Goal: Information Seeking & Learning: Understand process/instructions

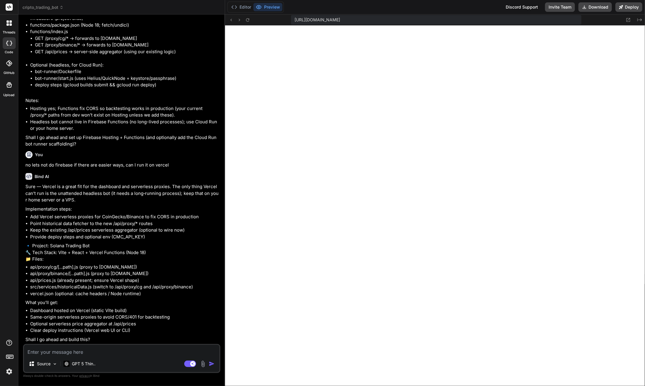
scroll to position [43322, 0]
click at [62, 347] on textarea at bounding box center [121, 350] width 195 height 11
type textarea "i"
type textarea "x"
type textarea "i"
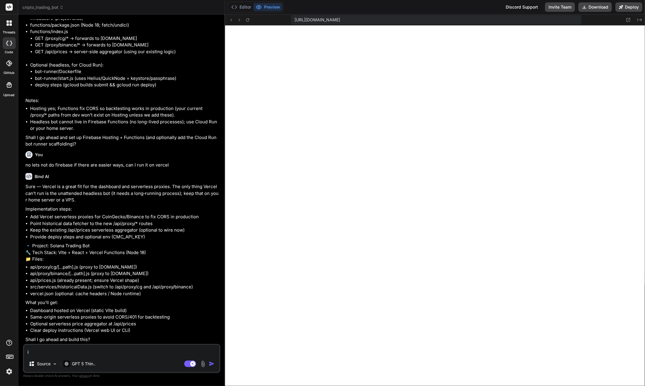
type textarea "x"
type textarea "i a"
type textarea "x"
type textarea "i am"
type textarea "x"
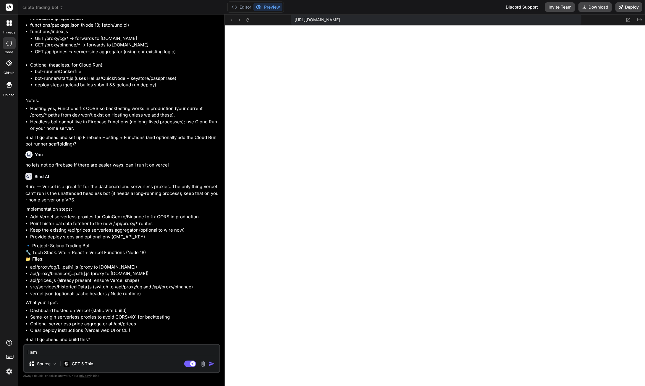
type textarea "i am"
type textarea "x"
type textarea "i am t"
type textarea "x"
type textarea "i am tr"
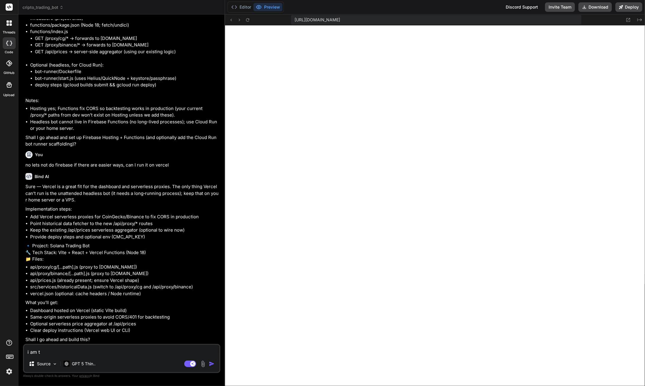
type textarea "x"
type textarea "i am try"
type textarea "x"
type textarea "i am tryi"
type textarea "x"
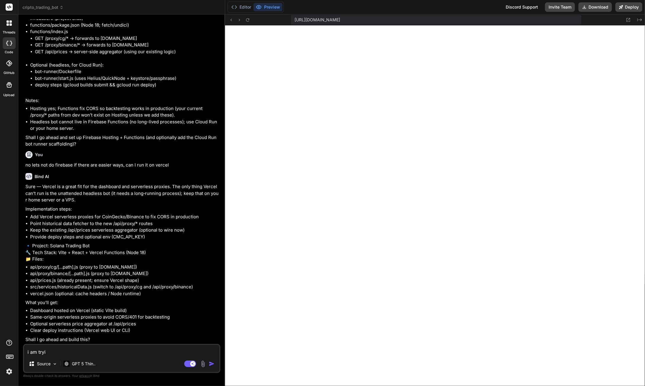
type textarea "i am tryin"
type textarea "x"
type textarea "i am trying"
type textarea "x"
type textarea "i am trying"
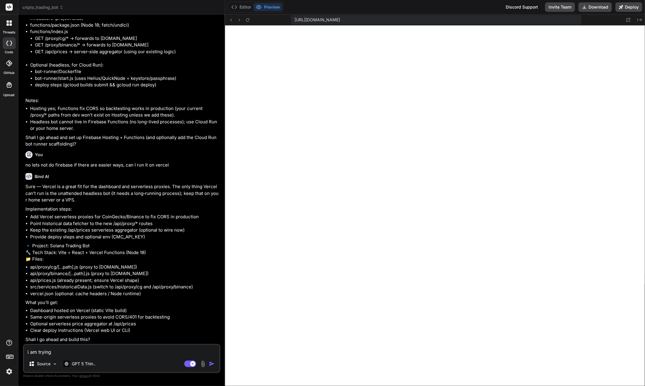
type textarea "x"
type textarea "i am trying t"
type textarea "x"
type textarea "i am trying to"
type textarea "x"
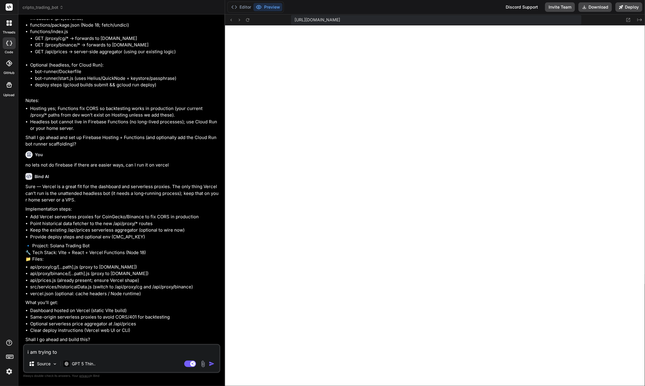
type textarea "i am trying to u"
type textarea "x"
type textarea "i am trying to un"
type textarea "x"
type textarea "i am trying to und"
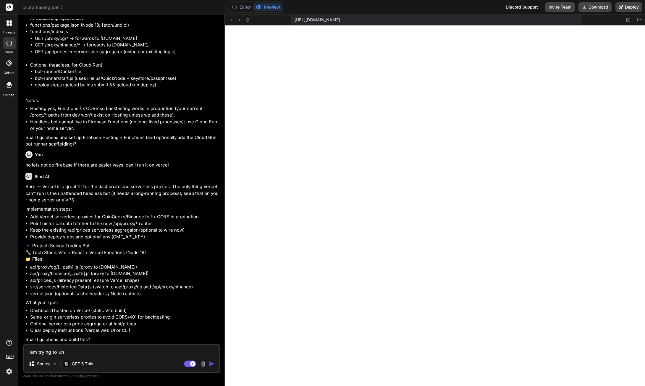
type textarea "x"
type textarea "i am trying to unde"
type textarea "x"
type textarea "i am trying to under"
type textarea "x"
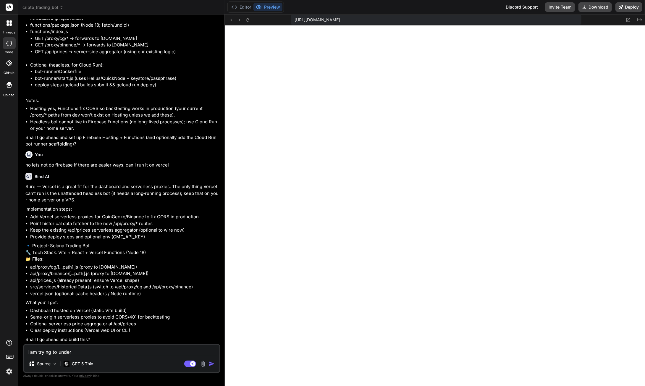
type textarea "i am trying to unders"
type textarea "x"
type textarea "i am trying to underst"
type textarea "x"
type textarea "i am trying to understa"
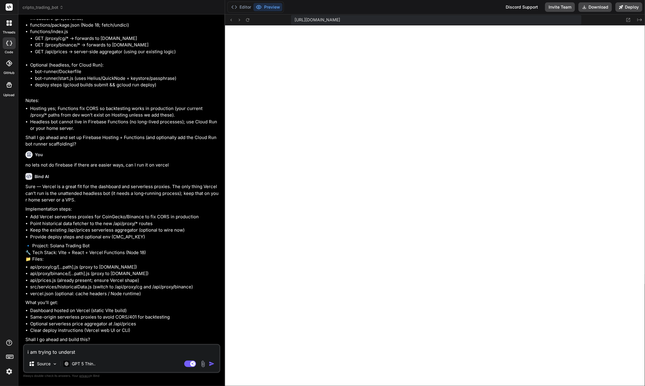
type textarea "x"
type textarea "i am trying to understan"
type textarea "x"
type textarea "i am trying to understand"
type textarea "x"
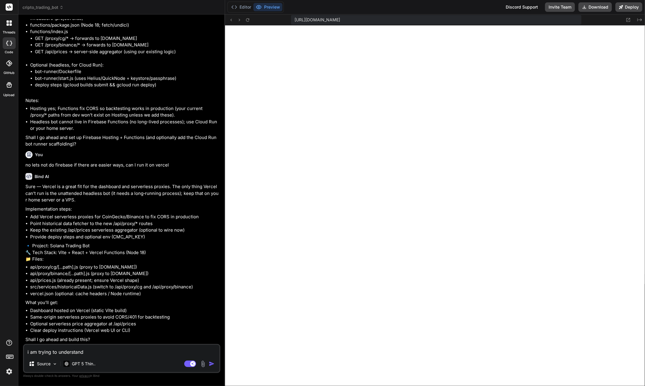
type textarea "i am trying to understand"
type textarea "x"
type textarea "i am trying to understand w"
type textarea "x"
type textarea "i am trying to understand wh"
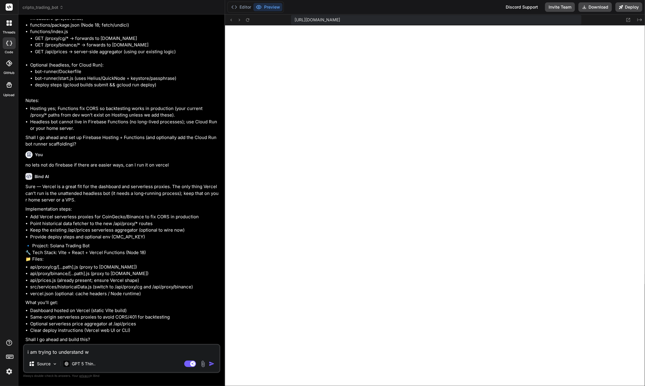
type textarea "x"
type textarea "i am trying to understand [PERSON_NAME]"
type textarea "x"
type textarea "i am trying to understand [PERSON_NAME]"
type textarea "x"
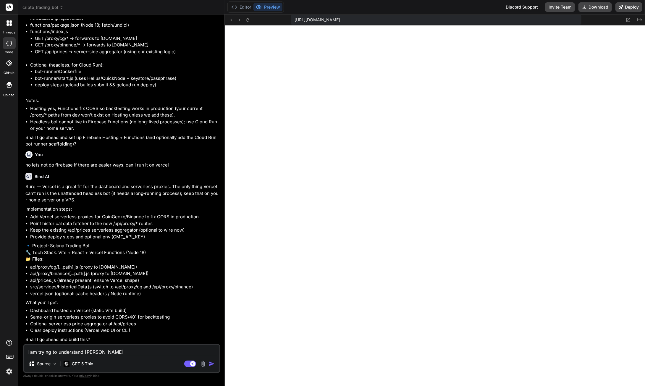
type textarea "i am trying to understand where"
type textarea "x"
type textarea "i am trying to understand where"
type textarea "x"
type textarea "i am trying to understand where t"
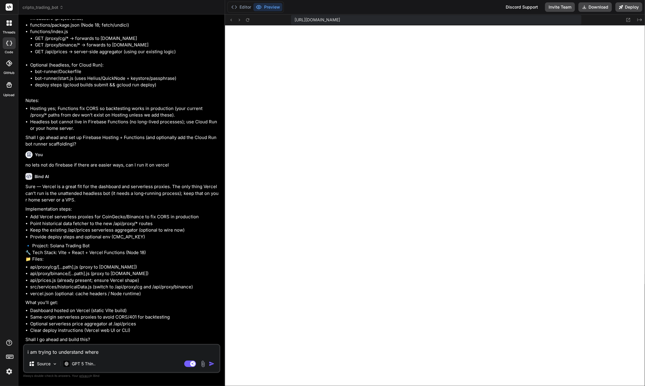
type textarea "x"
type textarea "i am trying to understand where to"
type textarea "x"
type textarea "i am trying to understand where to"
type textarea "x"
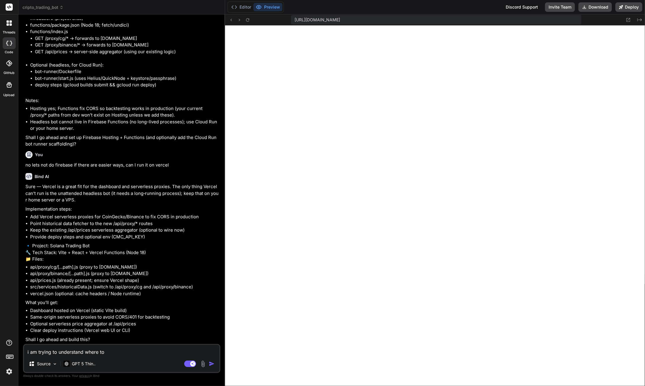
type textarea "i am trying to understand where to d"
type textarea "x"
type textarea "i am trying to understand where to de"
type textarea "x"
type textarea "i am trying to understand where to dep"
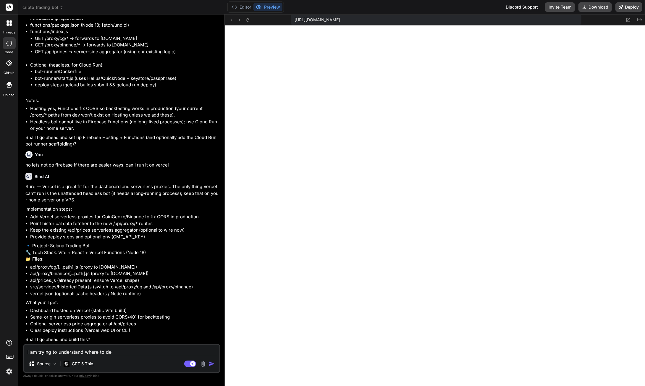
type textarea "x"
type textarea "i am trying to understand where to depl"
type textarea "x"
type textarea "i am trying to understand where to deply"
type textarea "x"
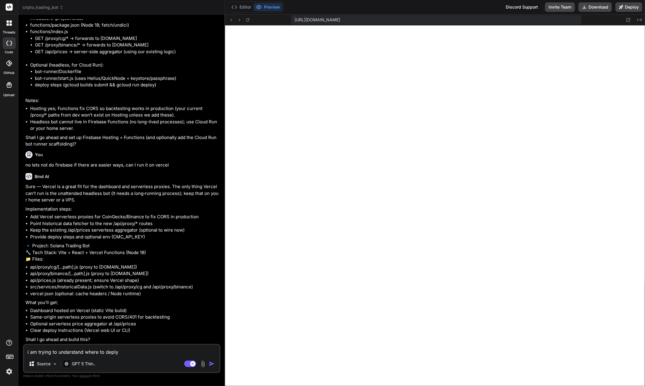
type textarea "i am trying to understand where to depl"
type textarea "x"
type textarea "i am trying to understand where to dep"
type textarea "x"
type textarea "i am trying to understand where to de"
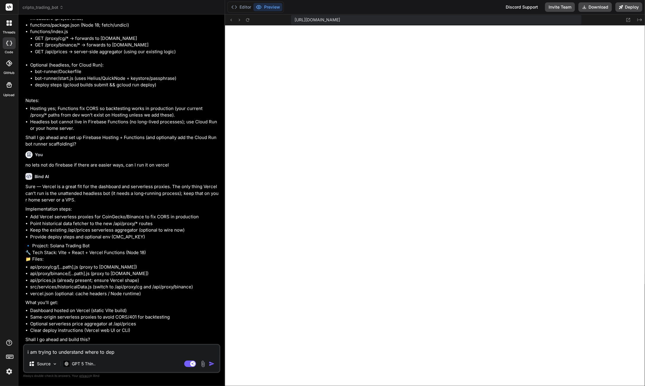
type textarea "x"
type textarea "i am trying to understand where to dep"
type textarea "x"
type textarea "i am trying to understand where to depl"
type textarea "x"
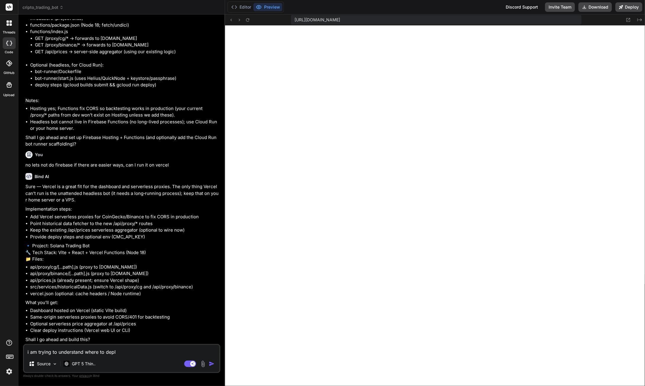
type textarea "i am trying to understand where to deplo"
type textarea "x"
type textarea "i am trying to understand where to deploy"
type textarea "x"
type textarea "i am trying to understand where to deploy"
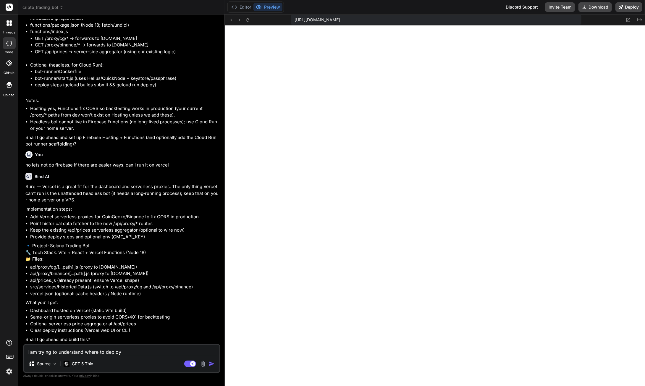
type textarea "x"
type textarea "i am trying to understand where to deploy i"
type textarea "x"
type textarea "i am trying to understand where to deploy i"
type textarea "x"
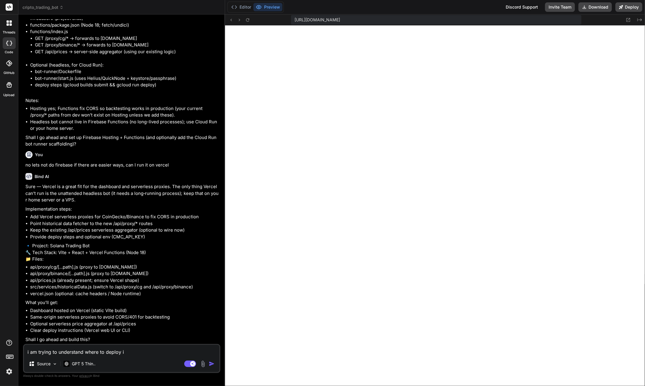
type textarea "i am trying to understand where to deploy i a"
type textarea "x"
type textarea "i am trying to understand where to deploy i al"
type textarea "x"
type textarea "i am trying to understand where to deploy i als"
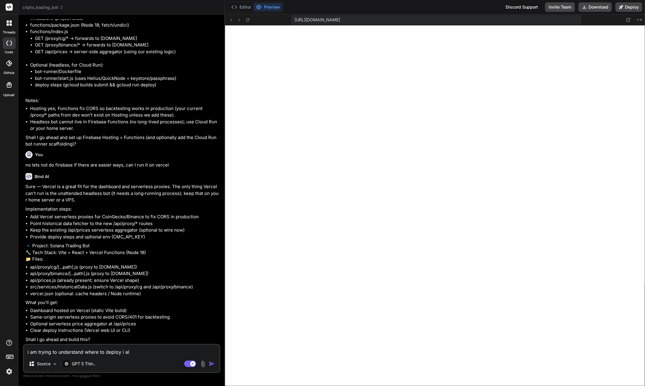
type textarea "x"
type textarea "i am trying to understand where to deploy i also"
type textarea "x"
type textarea "i am trying to understand where to deploy i also"
type textarea "x"
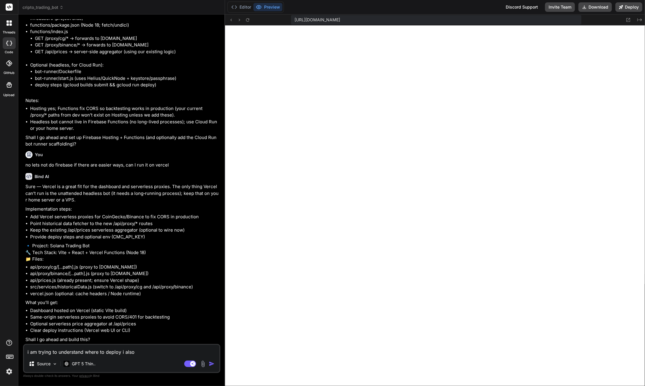
type textarea "i am trying to understand where to deploy i also h"
type textarea "x"
type textarea "i am trying to understand where to deploy i also ha"
type textarea "x"
type textarea "i am trying to understand where to deploy i also hav"
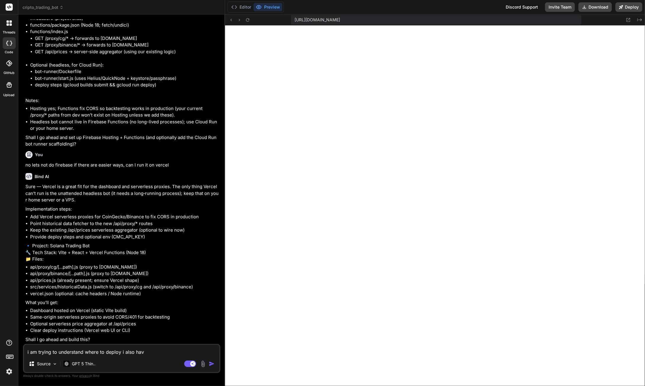
type textarea "x"
type textarea "i am trying to understand where to deploy i also have"
type textarea "x"
type textarea "i am trying to understand where to deploy i also have"
type textarea "x"
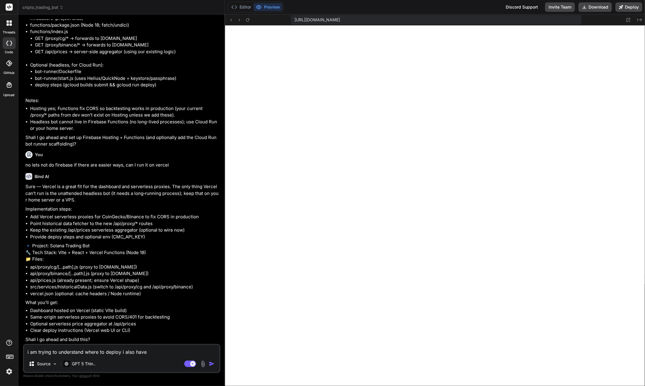
type textarea "i am trying to understand where to deploy i also have a"
type textarea "x"
type textarea "i am trying to understand where to deploy i also have a"
type textarea "x"
type textarea "i am trying to understand where to deploy i also have a s"
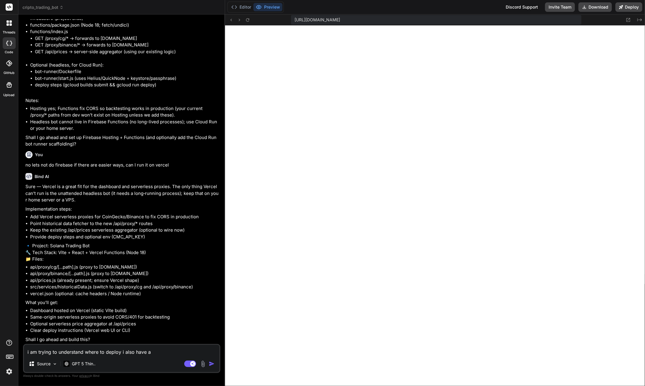
type textarea "x"
type textarea "i am trying to understand where to deploy i also have a su"
type textarea "x"
type textarea "i am trying to understand where to deploy i also have a sup"
type textarea "x"
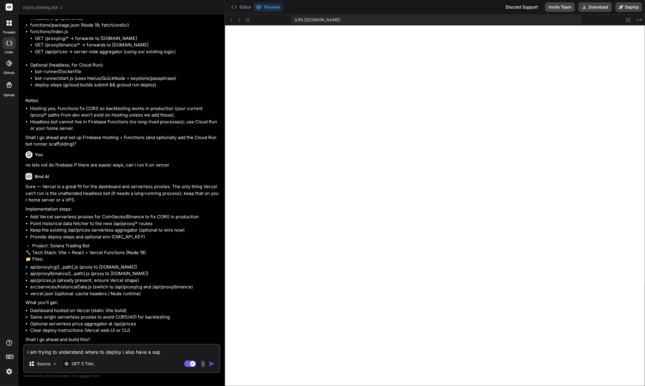
type textarea "i am trying to understand where to deploy i also have a supe"
type textarea "x"
type textarea "i am trying to understand where to deploy i also have a super"
type textarea "x"
type textarea "i am trying to understand where to deploy i also have a superb"
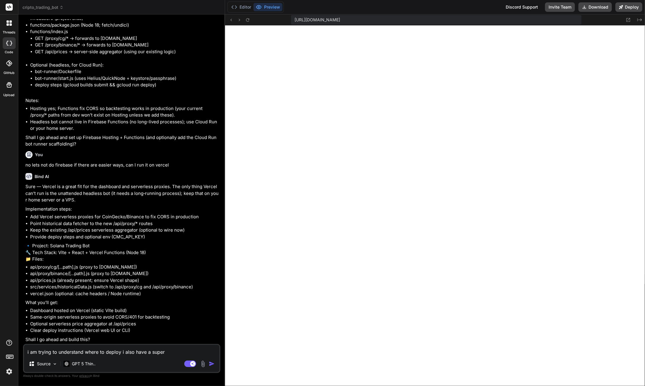
type textarea "x"
type textarea "i am trying to understand where to deploy i also have a superba"
type textarea "x"
type textarea "i am trying to understand where to deploy i also have a superbas"
type textarea "x"
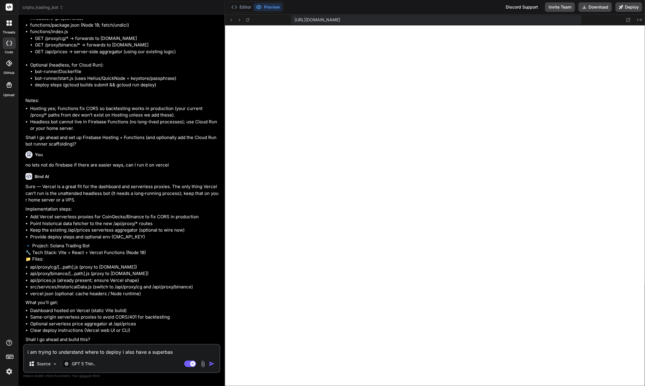
type textarea "i am trying to understand where to deploy i also have a superbase"
type textarea "x"
type textarea "i am trying to understand where to deploy i also have a superbase"
type textarea "x"
type textarea "i am trying to understand where to deploy i also have a superbase a"
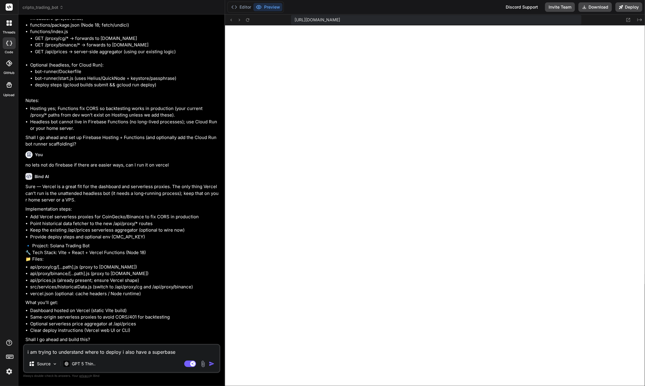
type textarea "x"
type textarea "i am trying to understand where to deploy i also have a superbase ac"
type textarea "x"
type textarea "i am trying to understand where to deploy i also have a superbase acc"
type textarea "x"
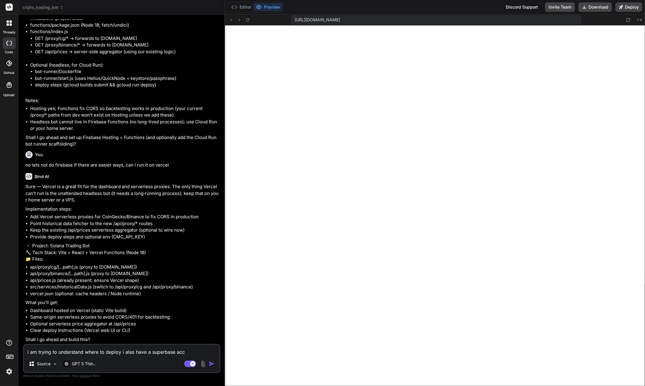
type textarea "i am trying to understand where to deploy i also have a superbase acco"
type textarea "x"
type textarea "i am trying to understand where to deploy i also have a superbase accou"
type textarea "x"
type textarea "i am trying to understand where to deploy i also have a superbase accoun"
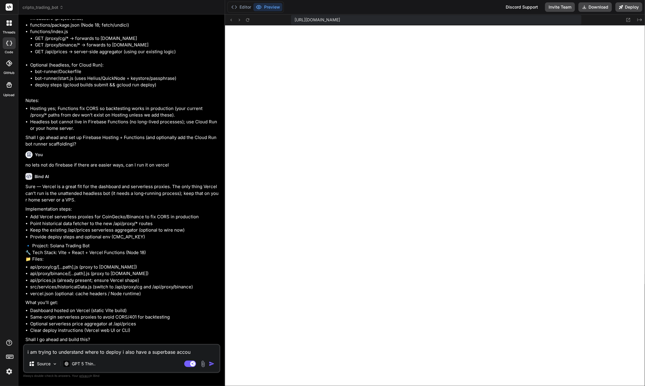
type textarea "x"
type textarea "i am trying to understand where to deploy i also have a superbase account"
type textarea "x"
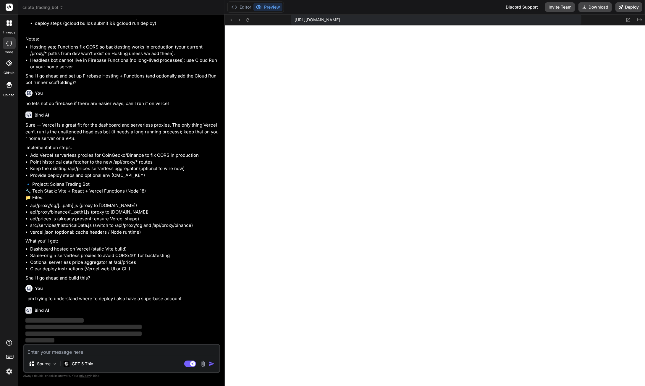
scroll to position [43383, 0]
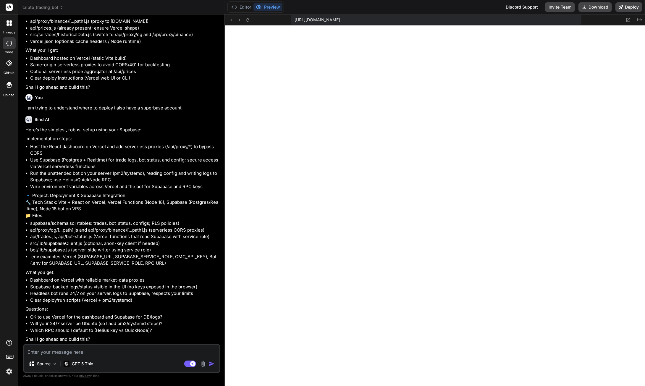
type textarea "x"
click at [45, 353] on textarea at bounding box center [121, 350] width 195 height 11
type textarea "w"
type textarea "x"
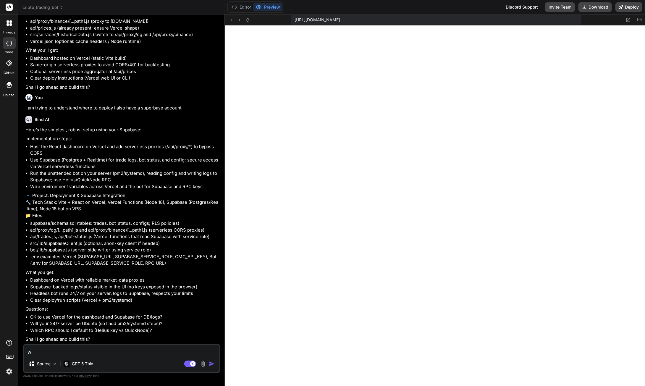
type textarea "wh"
type textarea "x"
type textarea "whi"
type textarea "x"
type textarea "whic"
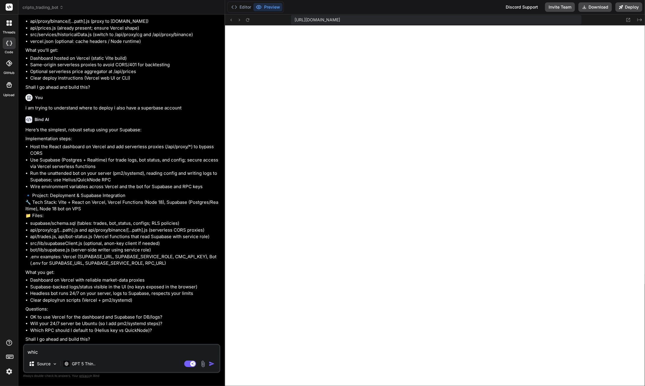
type textarea "x"
type textarea "which"
type textarea "x"
type textarea "which"
type textarea "x"
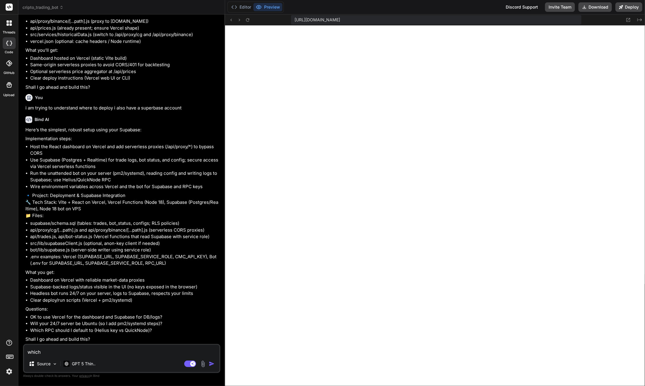
type textarea "which d"
type textarea "x"
type textarea "which do"
type textarea "x"
type textarea "which do"
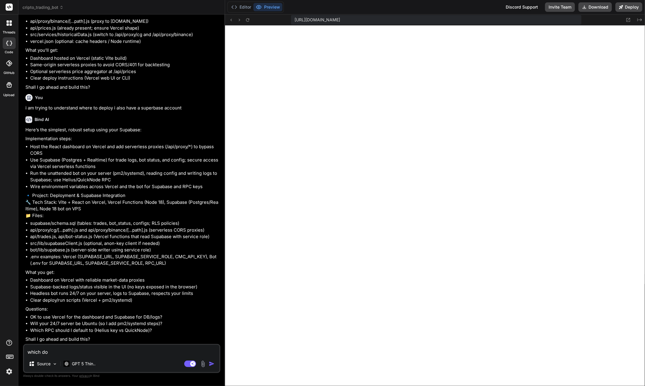
type textarea "x"
type textarea "which do y"
type textarea "x"
type textarea "which do yo"
type textarea "x"
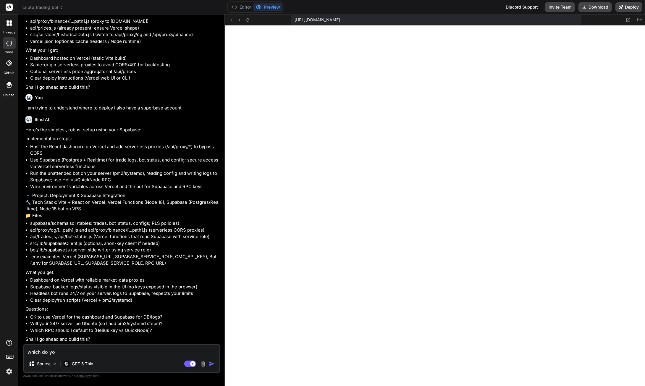
type textarea "which do you"
type textarea "x"
type textarea "which do you"
type textarea "x"
type textarea "which do you r"
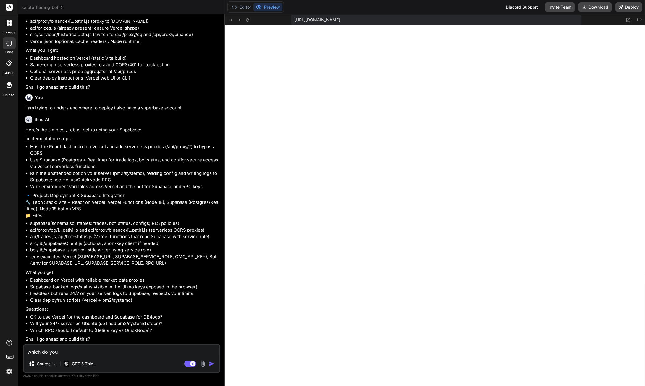
type textarea "x"
type textarea "which do you re"
type textarea "x"
type textarea "which do you rec"
type textarea "x"
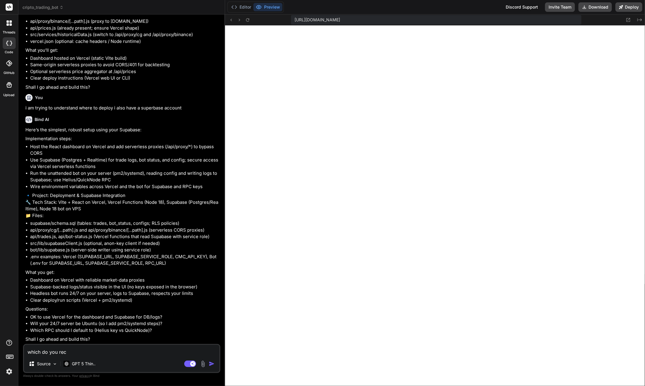
type textarea "which do you reco"
type textarea "x"
type textarea "which do you recom"
type textarea "x"
type textarea "which do you recomm"
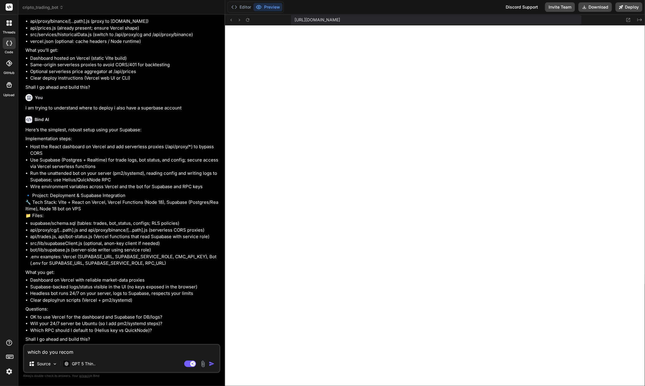
type textarea "x"
type textarea "which do you recomme"
type textarea "x"
type textarea "which do you recommen"
type textarea "x"
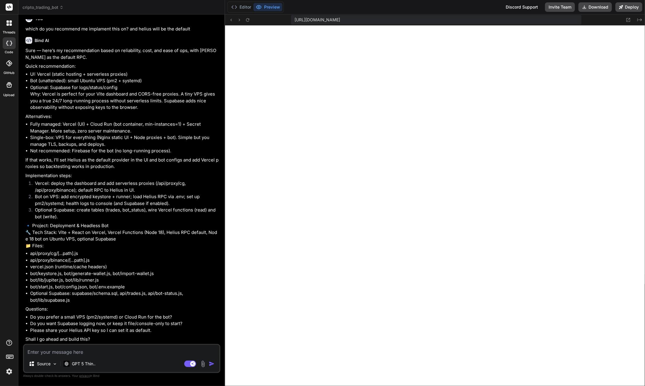
scroll to position [43826, 0]
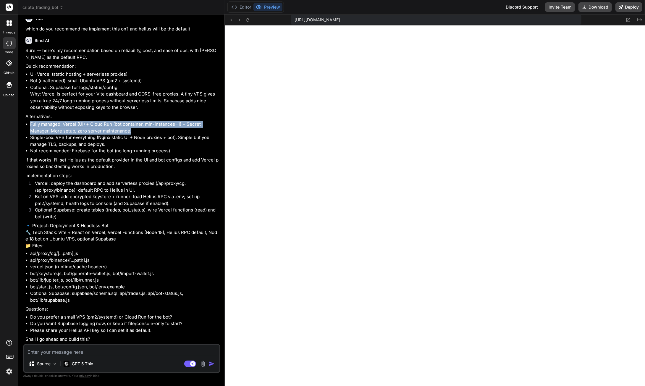
drag, startPoint x: 135, startPoint y: 225, endPoint x: 30, endPoint y: 215, distance: 106.2
click at [29, 154] on ul "Fully managed: Vercel (UI) + Cloud Run (bot container, min-instances=1) + Secre…" at bounding box center [122, 137] width 194 height 33
copy li "Fully managed: Vercel (UI) + Cloud Run (bot container, min-instances=1) + Secre…"
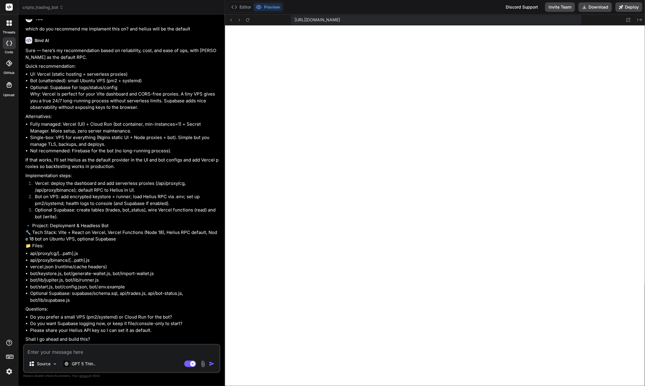
click at [65, 350] on textarea at bounding box center [121, 350] width 195 height 11
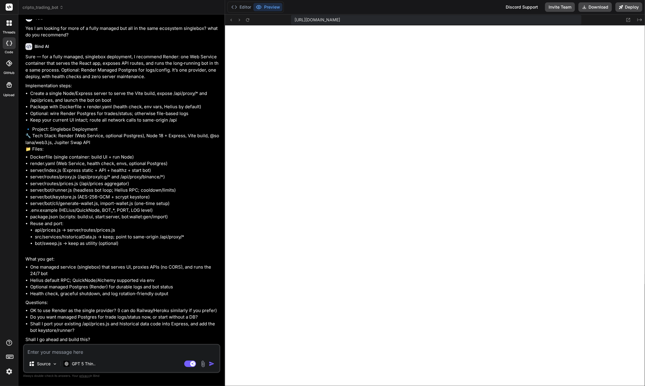
scroll to position [44263, 0]
click at [65, 351] on textarea at bounding box center [121, 350] width 195 height 11
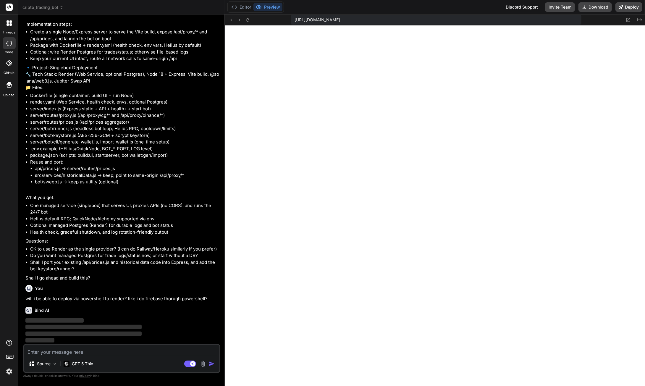
scroll to position [44324, 0]
click at [88, 353] on textarea at bounding box center [121, 350] width 195 height 11
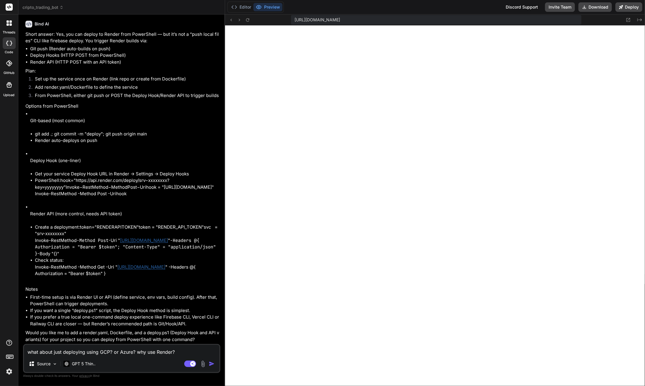
scroll to position [44632, 0]
drag, startPoint x: 210, startPoint y: 363, endPoint x: 209, endPoint y: 359, distance: 3.9
click at [210, 363] on img "button" at bounding box center [212, 364] width 6 height 6
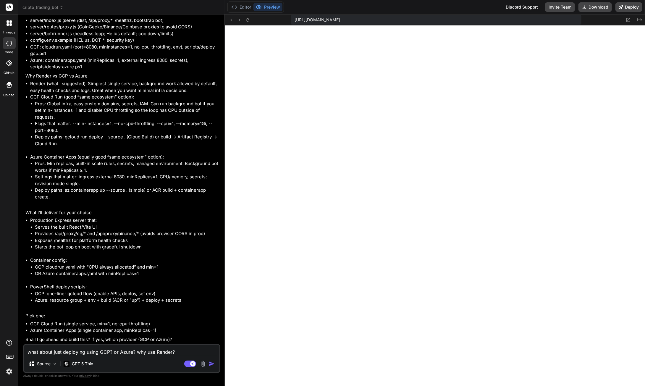
scroll to position [45091, 0]
click at [68, 352] on textarea "what about just deploying using GCP? or Azure? why use Render?" at bounding box center [121, 350] width 195 height 11
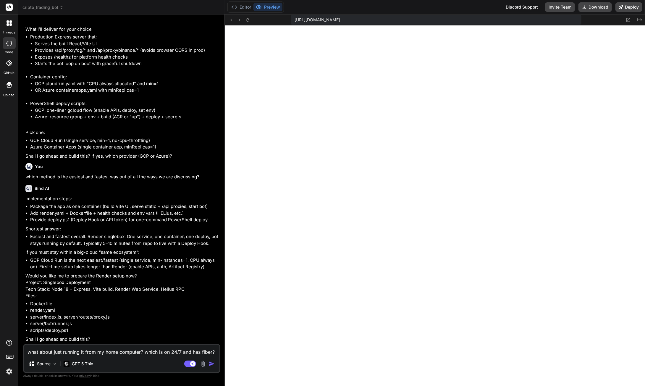
scroll to position [45274, 0]
click at [209, 363] on img "button" at bounding box center [212, 364] width 6 height 6
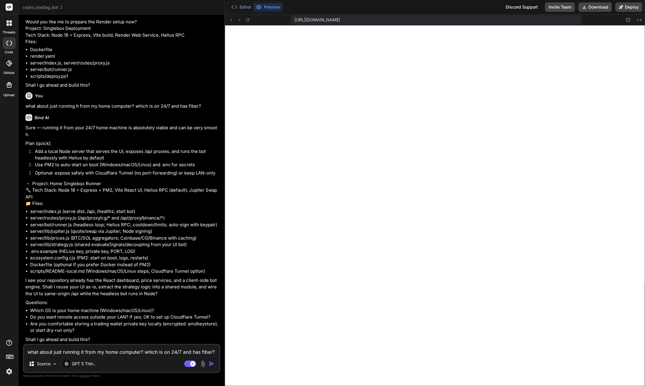
scroll to position [45542, 0]
click at [76, 350] on textarea "what about just running it from my home computer? which is on 24/7 and has fibe…" at bounding box center [121, 350] width 195 height 11
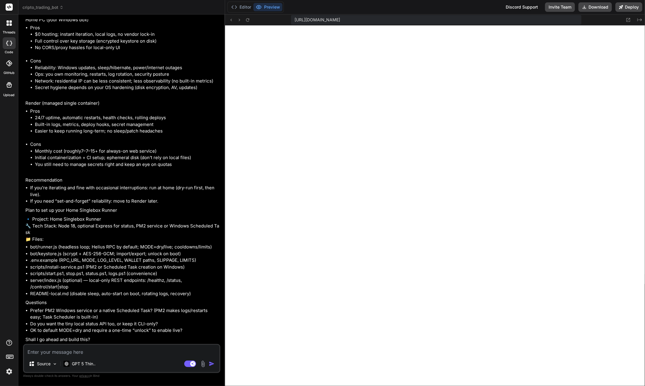
scroll to position [45942, 0]
click at [79, 351] on textarea at bounding box center [121, 350] width 195 height 11
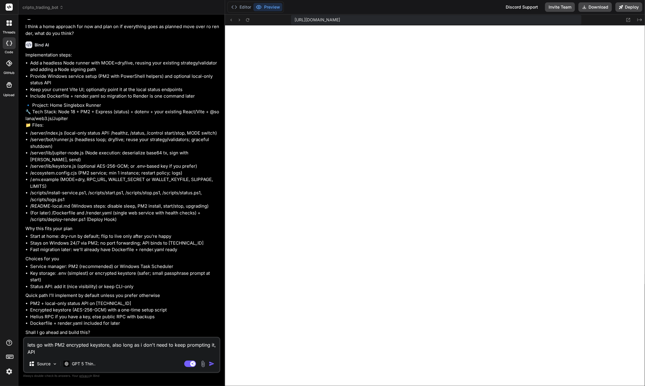
scroll to position [46334, 0]
click at [76, 355] on textarea "lets go with PM2 encrypted keystore, also long as i don't need to keep promptin…" at bounding box center [121, 347] width 195 height 18
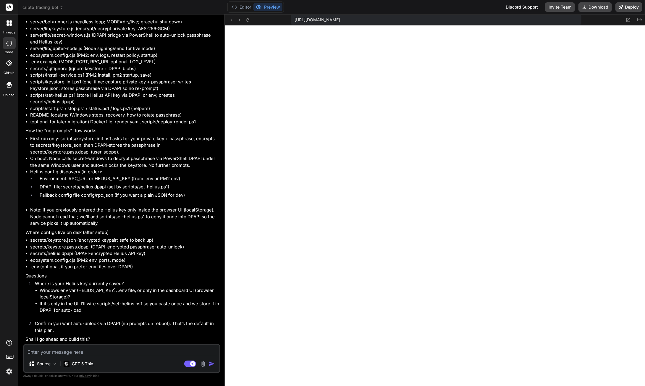
scroll to position [46800, 0]
click at [84, 350] on textarea at bounding box center [121, 350] width 195 height 11
paste textarea "c58da34a-f135-41a0-8f77-ba6b31c3e63d"
click at [177, 353] on textarea "here is my Helius key c58da34a-f135-41a0-8f77-ba6b31c3e63d" at bounding box center [121, 350] width 195 height 11
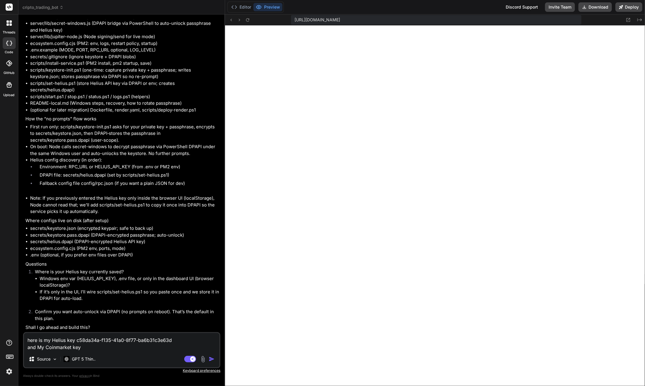
paste textarea "06c9ad0a-9e42-487b-b636-985d719fbbb3"
drag, startPoint x: 72, startPoint y: 346, endPoint x: 47, endPoint y: 346, distance: 24.2
click at [47, 346] on textarea "here is my Helius key c58da34a-f135-41a0-8f77-ba6b31c3e63d and My Coinmarket ke…" at bounding box center [121, 342] width 195 height 18
paste textarea "CoinMarketCap API Key"
click at [211, 359] on img "button" at bounding box center [212, 359] width 6 height 6
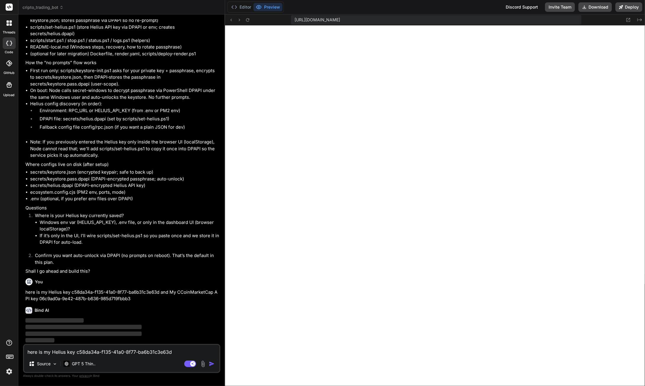
scroll to position [46868, 0]
click at [94, 352] on textarea "here is my Helius key c58da34a-f135-41a0-8f77-ba6b31c3e63d and My CCoinMarketCa…" at bounding box center [121, 350] width 195 height 11
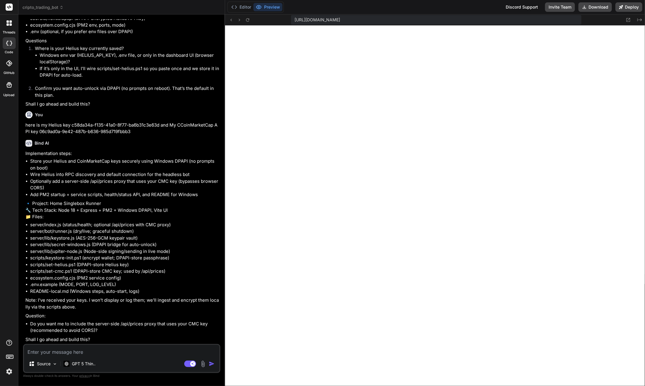
scroll to position [47048, 0]
click at [57, 351] on textarea at bounding box center [121, 350] width 195 height 11
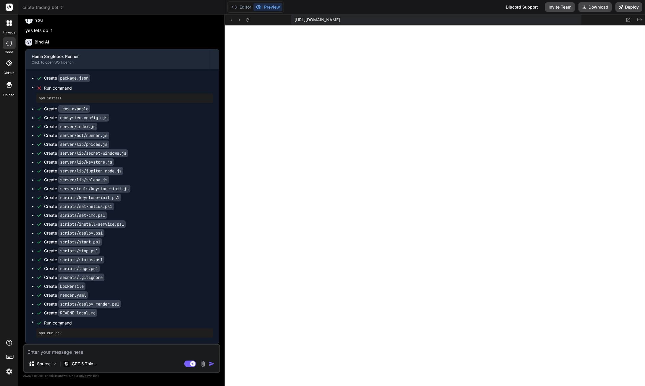
scroll to position [47789, 0]
click at [593, 7] on button "Download" at bounding box center [594, 6] width 33 height 9
click at [106, 354] on textarea at bounding box center [121, 350] width 195 height 11
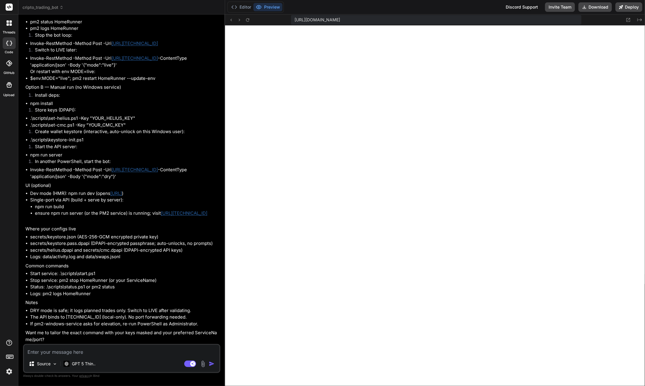
scroll to position [48345, 0]
click at [56, 354] on textarea at bounding box center [121, 350] width 195 height 11
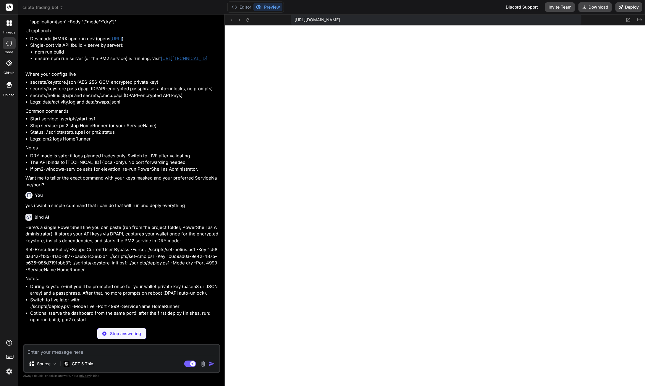
scroll to position [48479, 0]
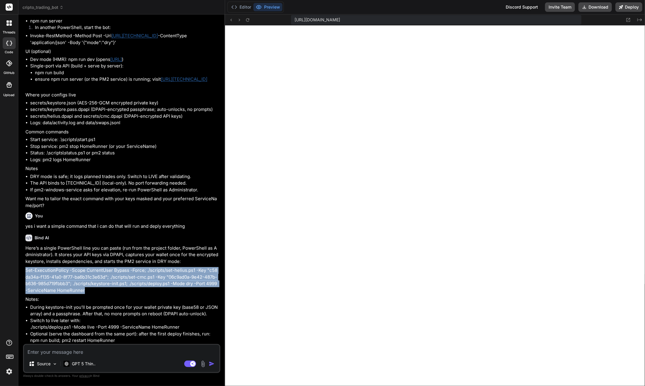
drag, startPoint x: 83, startPoint y: 290, endPoint x: 22, endPoint y: 273, distance: 63.5
click at [22, 273] on div "Bind AI Web Search Created with Pixso. Code Generator You the instructions stil…" at bounding box center [121, 199] width 207 height 371
copy p "Set-ExecutionPolicy -Scope CurrentUser Bypass -Force; ./scripts/set-helius.ps1 …"
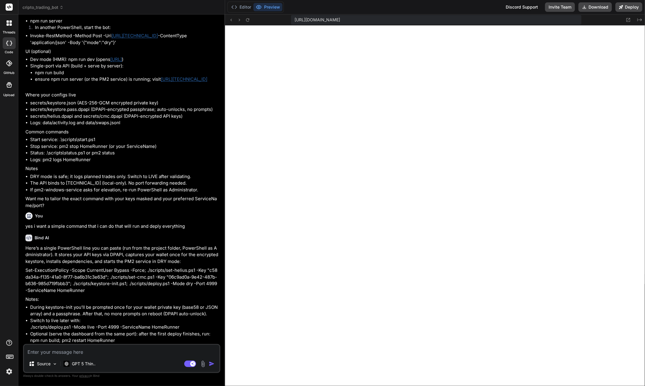
click at [103, 353] on textarea at bounding box center [121, 350] width 195 height 11
paste textarea "LO I:\Dolor\SITAM\Consectet\adipis_EL> Sed-DoeiusmodTempor -Incid UtlaborEetd M…"
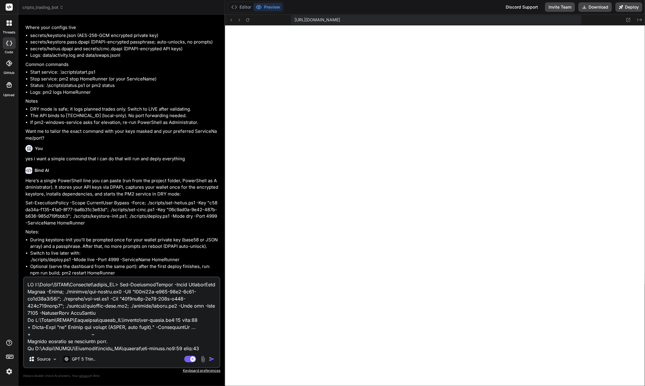
scroll to position [48500, 0]
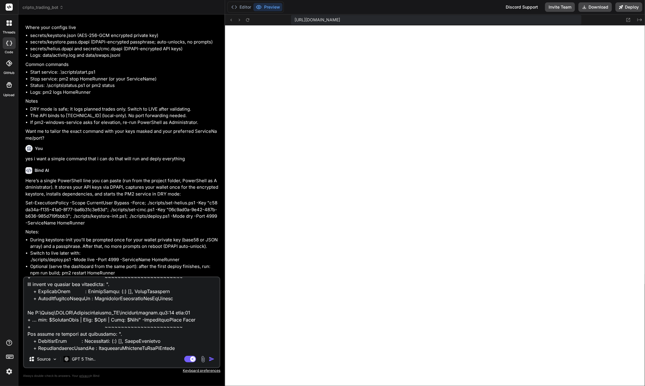
click at [212, 360] on img "button" at bounding box center [212, 359] width 6 height 6
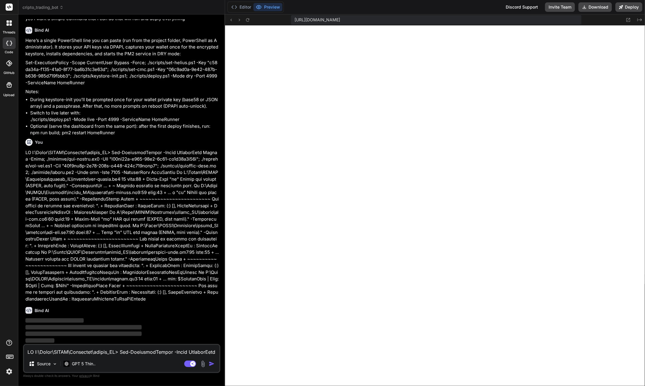
scroll to position [48687, 0]
click at [76, 351] on textarea at bounding box center [121, 350] width 195 height 11
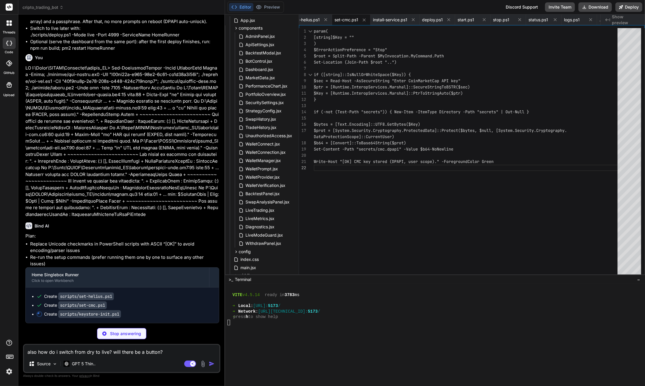
scroll to position [0, 1711]
